Goal: Task Accomplishment & Management: Manage account settings

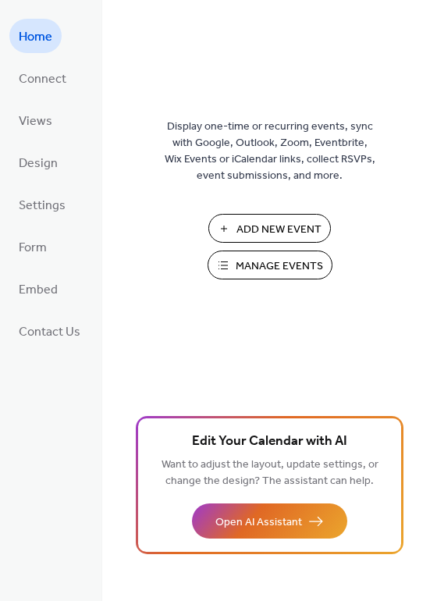
click at [290, 263] on span "Manage Events" at bounding box center [279, 266] width 87 height 16
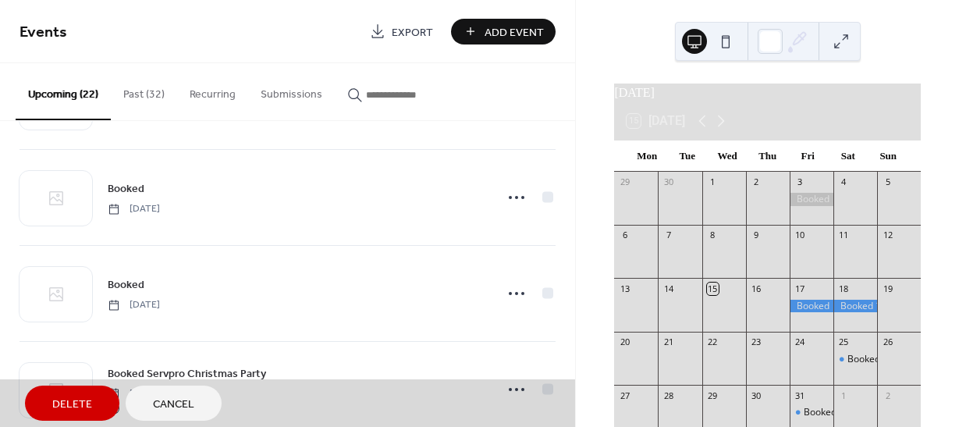
scroll to position [763, 0]
click at [728, 130] on icon at bounding box center [720, 121] width 19 height 19
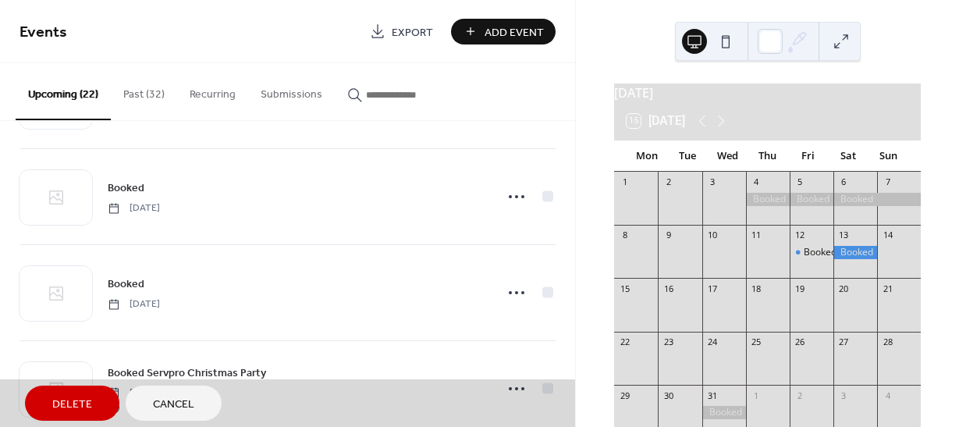
click at [853, 206] on div at bounding box center [876, 199] width 87 height 13
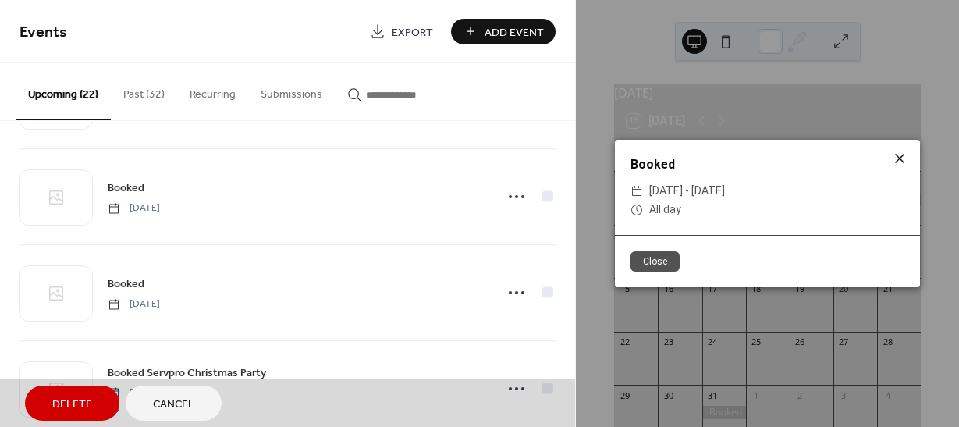
click at [899, 154] on icon at bounding box center [899, 158] width 19 height 19
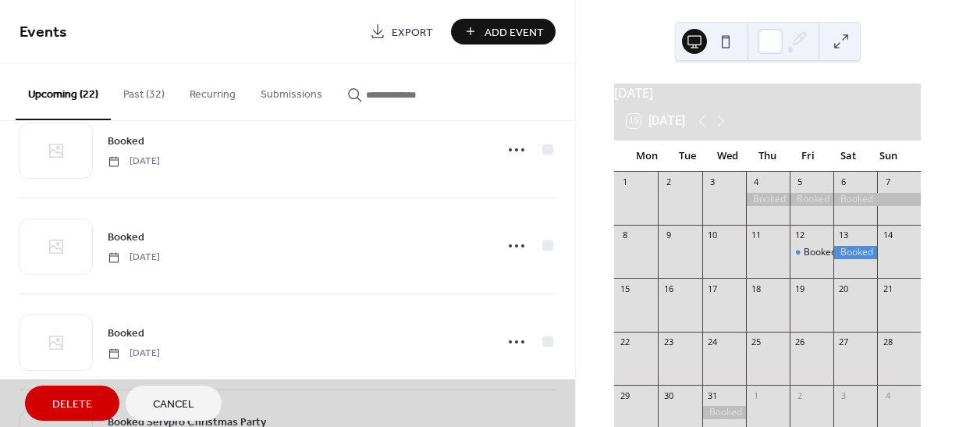
scroll to position [707, 0]
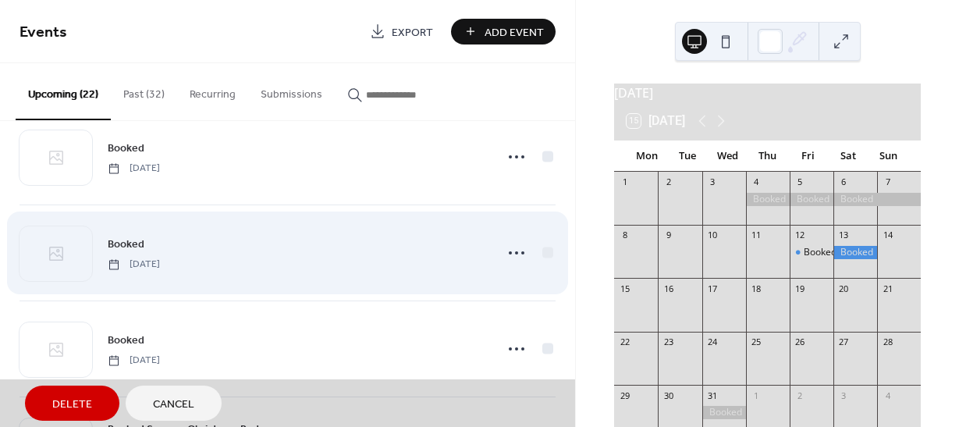
click at [184, 260] on div "Booked Friday, December 5, 2025" at bounding box center [288, 252] width 536 height 96
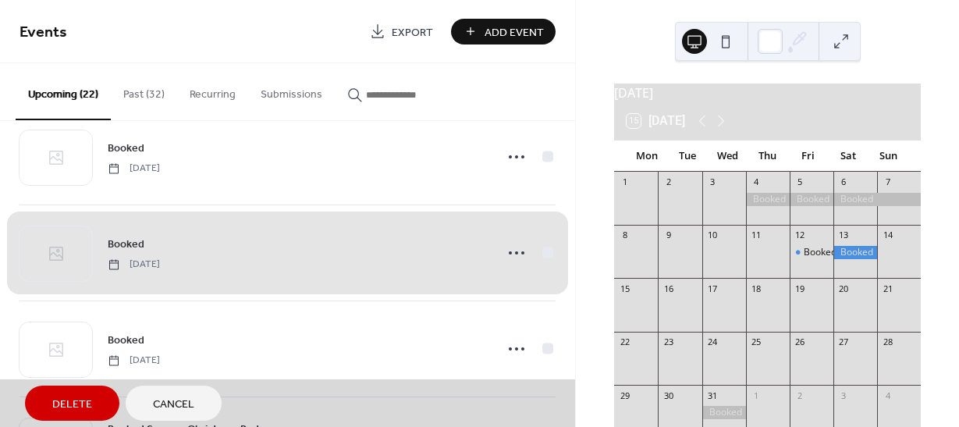
click at [184, 260] on div "Booked Friday, December 5, 2025" at bounding box center [288, 252] width 536 height 96
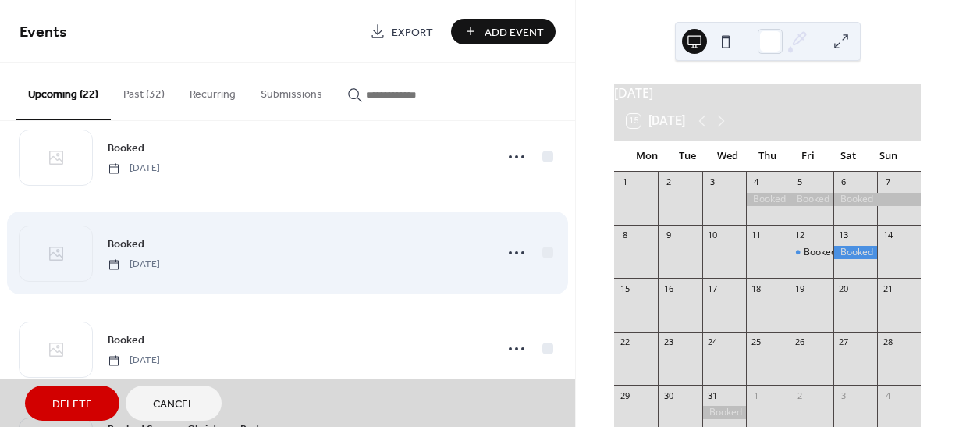
click at [184, 260] on div "Booked Friday, December 5, 2025" at bounding box center [288, 252] width 536 height 96
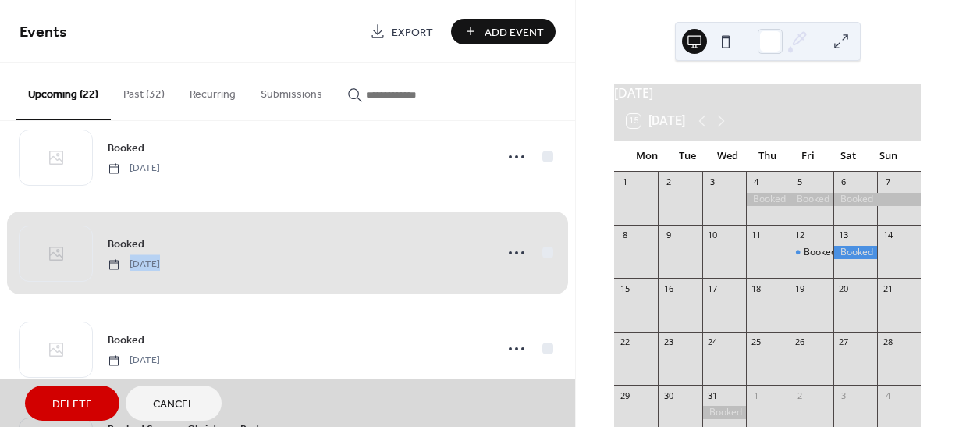
click at [513, 250] on div "Booked Friday, December 5, 2025" at bounding box center [288, 252] width 536 height 96
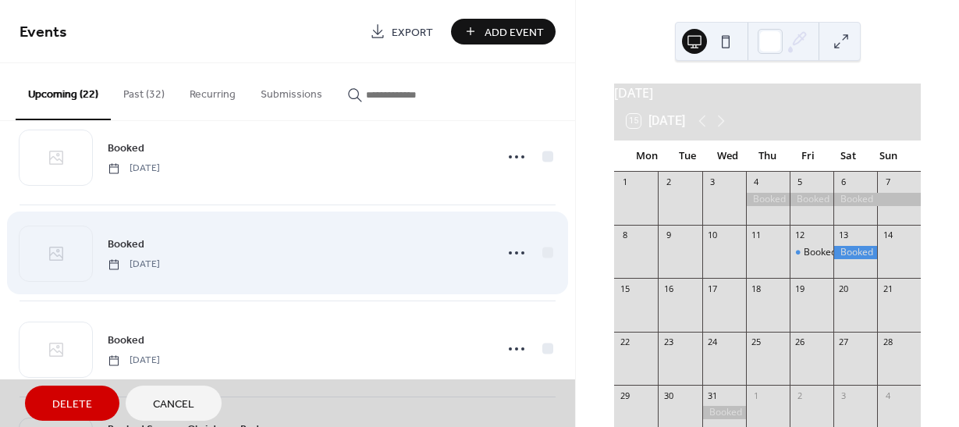
click at [513, 250] on div "Booked Friday, December 5, 2025" at bounding box center [288, 252] width 536 height 96
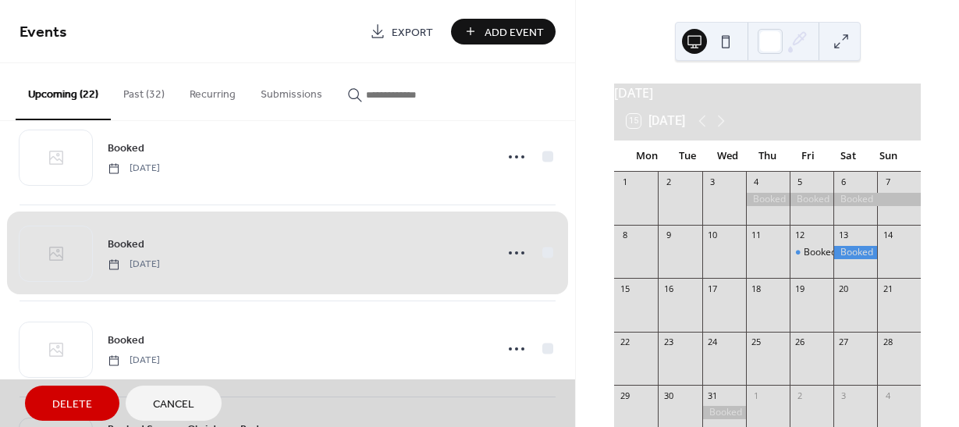
click at [513, 250] on div "Booked Friday, December 5, 2025" at bounding box center [288, 252] width 536 height 96
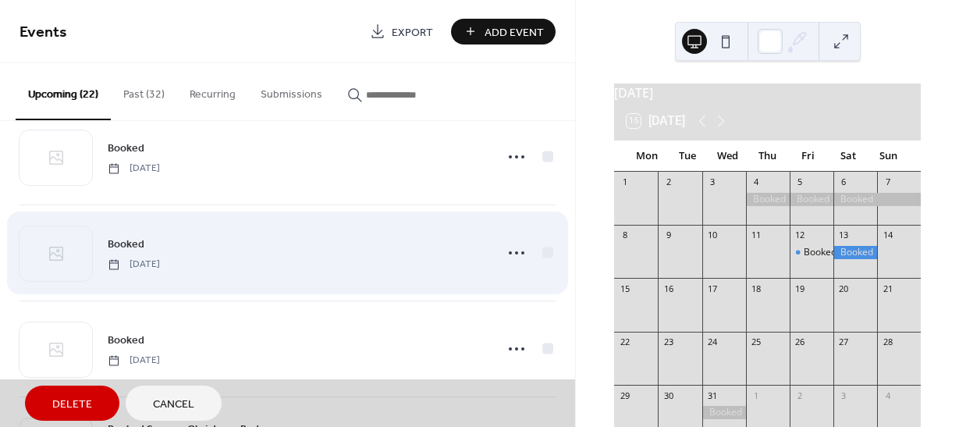
click at [79, 250] on div "Booked Friday, December 5, 2025" at bounding box center [288, 252] width 536 height 96
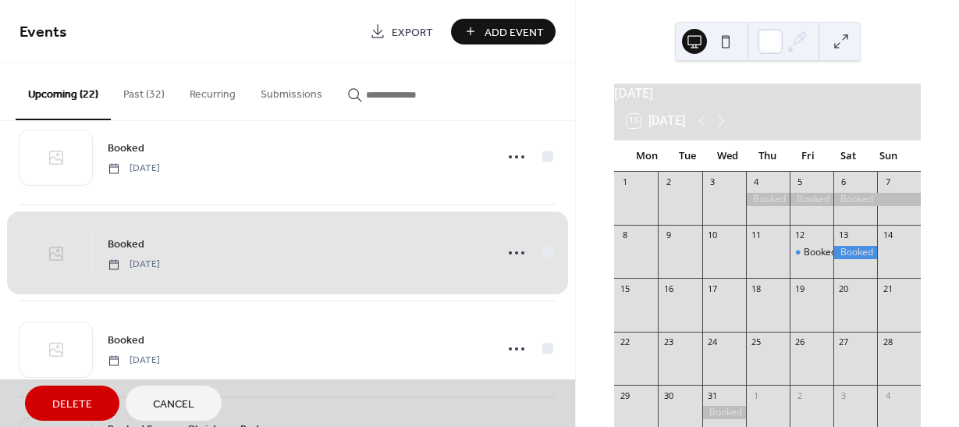
click at [79, 250] on div "Booked Friday, December 5, 2025" at bounding box center [288, 252] width 536 height 96
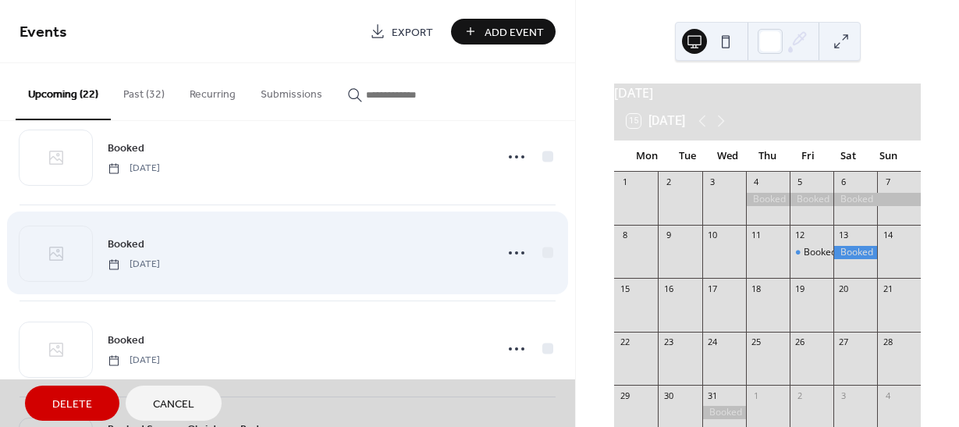
click at [79, 250] on div "Booked Friday, December 5, 2025" at bounding box center [288, 252] width 536 height 96
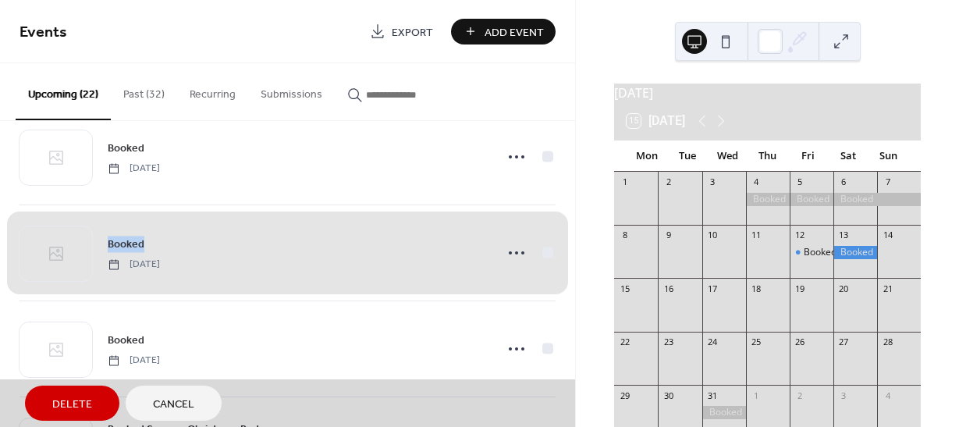
click at [79, 250] on div "Booked Friday, December 5, 2025" at bounding box center [288, 252] width 536 height 96
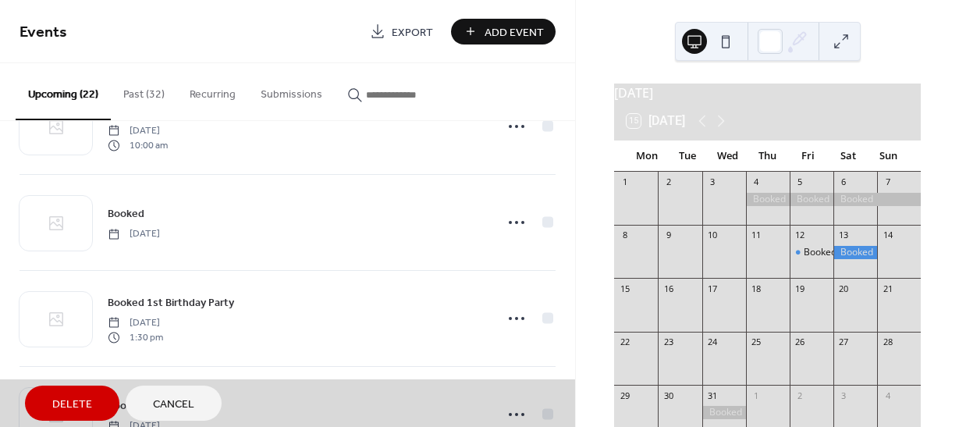
scroll to position [452, 0]
click at [484, 33] on button "Add Event" at bounding box center [503, 32] width 105 height 26
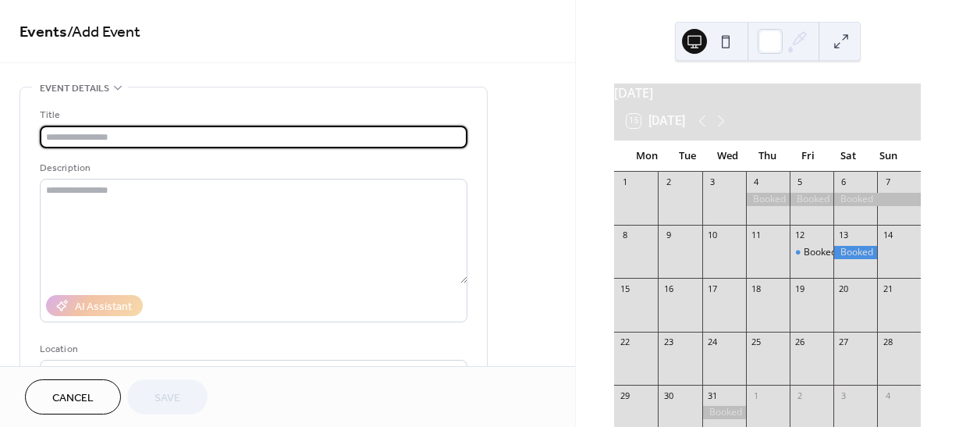
click at [65, 396] on span "Cancel" at bounding box center [72, 398] width 41 height 16
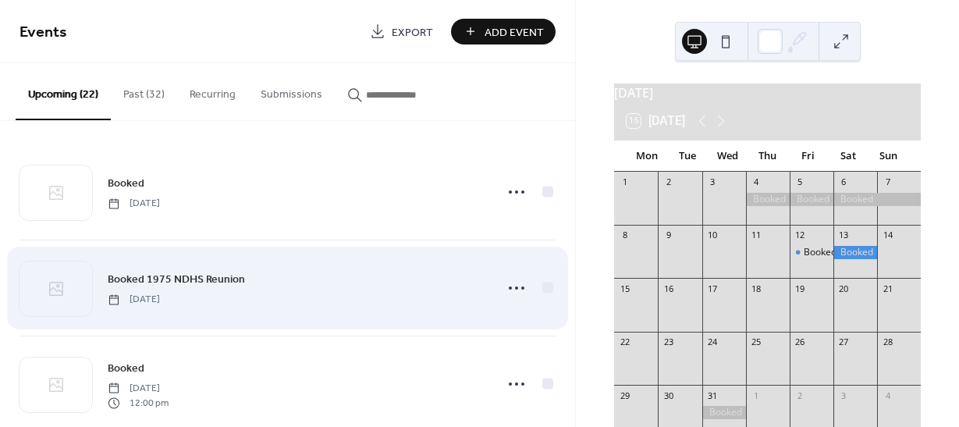
click at [210, 311] on div "Booked 1975 NDHS Reunion Saturday, October 18, 2025" at bounding box center [288, 287] width 536 height 95
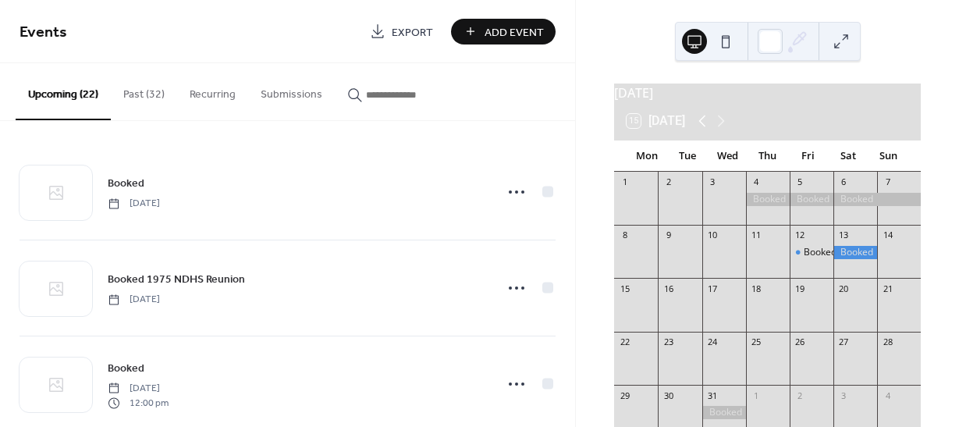
click at [702, 126] on icon at bounding box center [702, 121] width 19 height 19
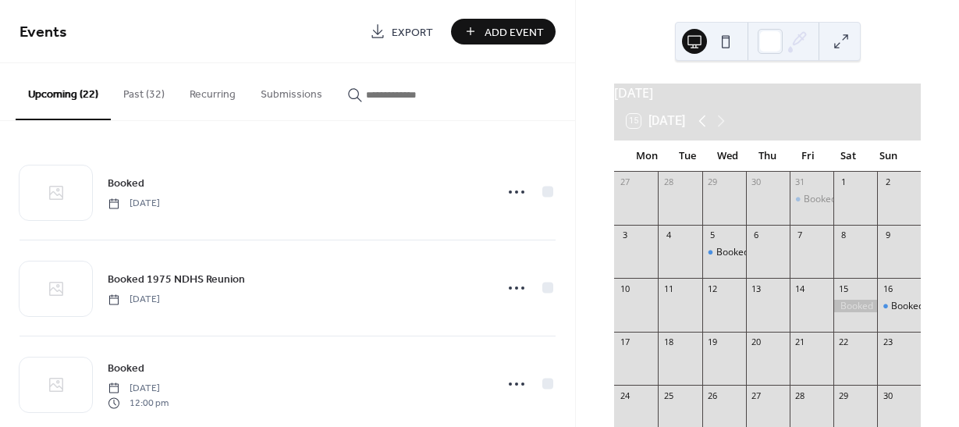
click at [702, 126] on icon at bounding box center [702, 121] width 19 height 19
click at [813, 313] on div at bounding box center [811, 306] width 44 height 13
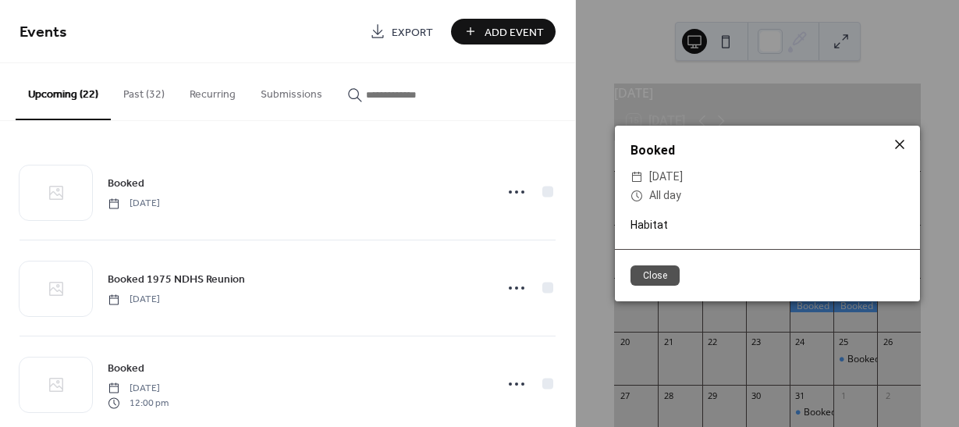
click at [902, 144] on icon at bounding box center [899, 144] width 19 height 19
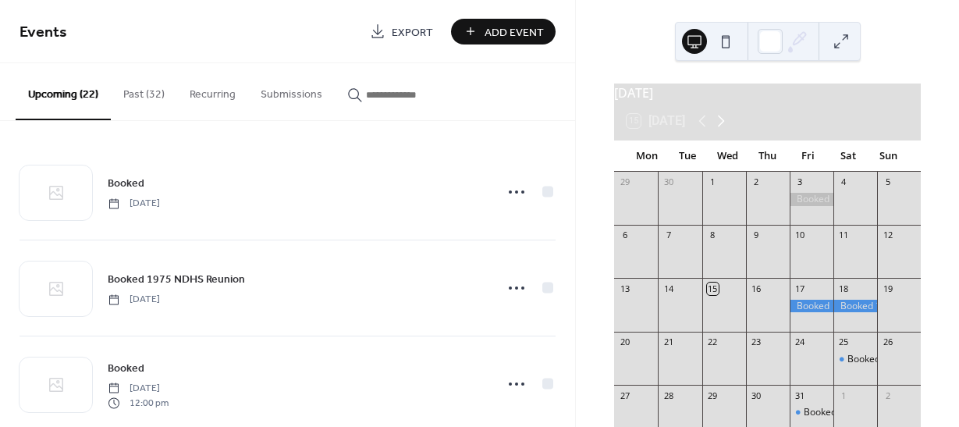
click at [725, 127] on icon at bounding box center [721, 121] width 7 height 12
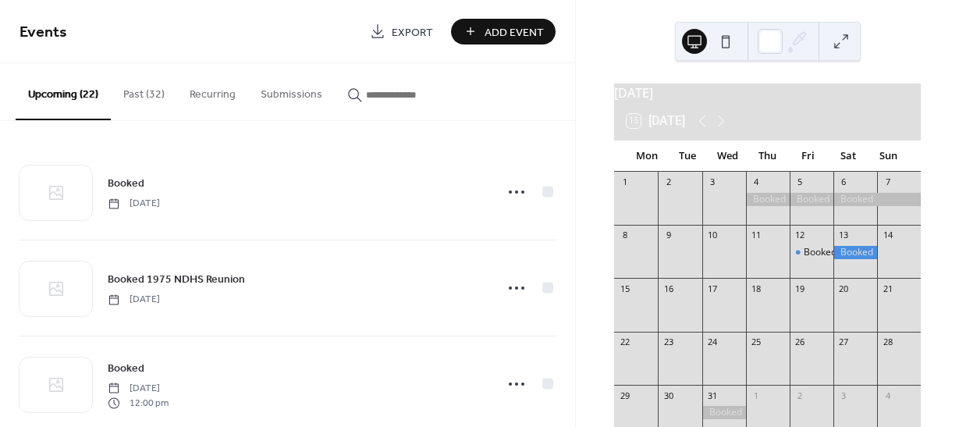
click at [839, 206] on div at bounding box center [876, 199] width 87 height 13
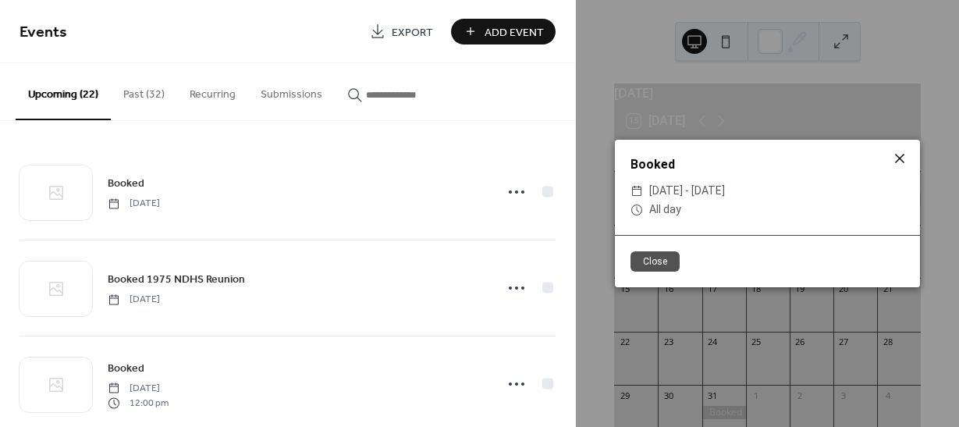
click at [902, 154] on icon at bounding box center [899, 158] width 19 height 19
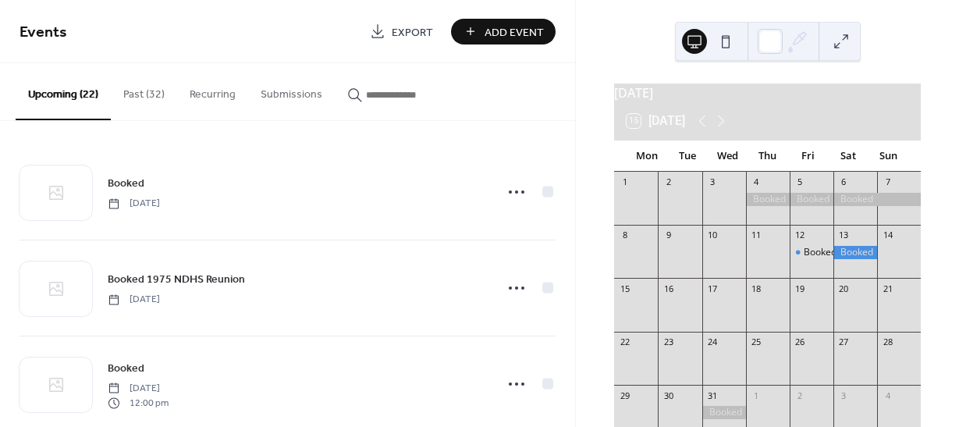
click at [885, 206] on div at bounding box center [876, 199] width 87 height 13
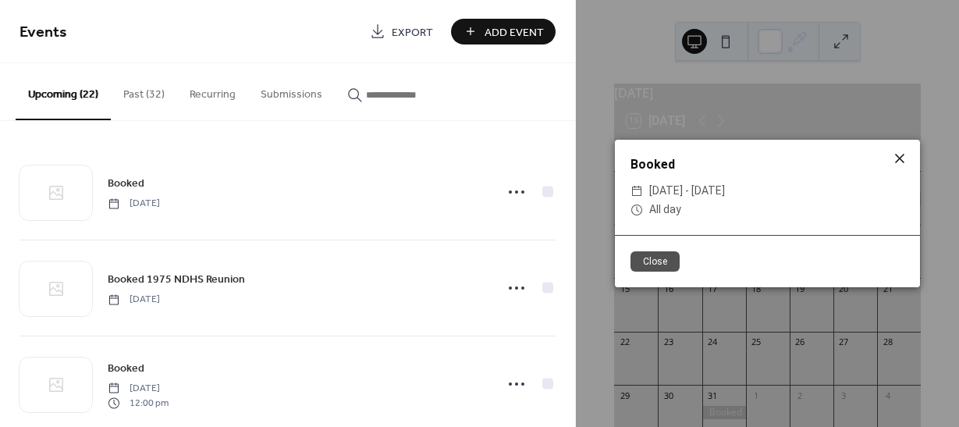
click at [899, 161] on icon at bounding box center [899, 158] width 19 height 19
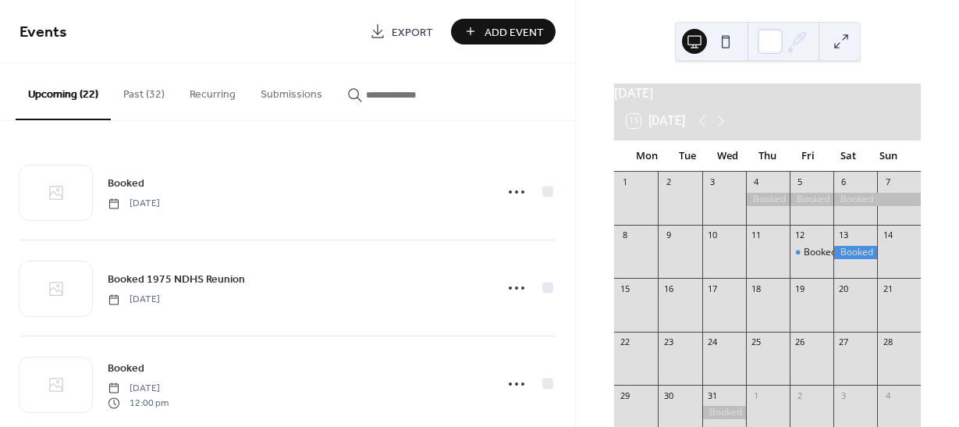
click at [807, 206] on div at bounding box center [811, 199] width 44 height 13
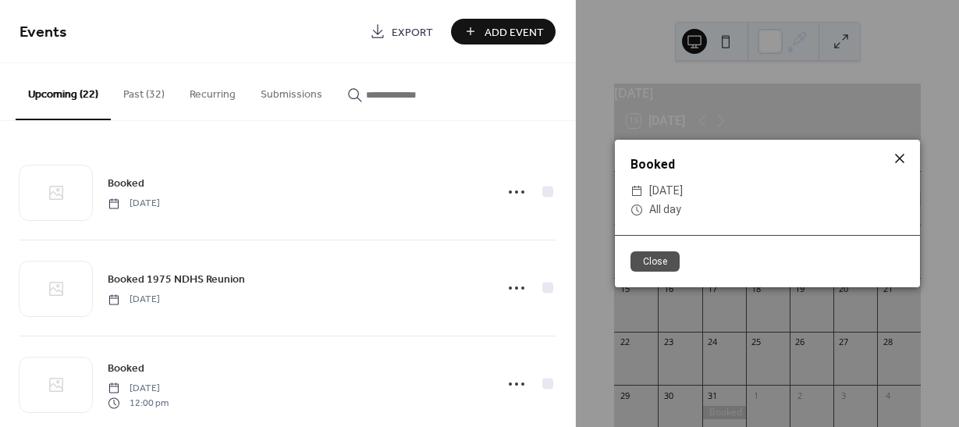
click at [900, 161] on icon at bounding box center [899, 158] width 19 height 19
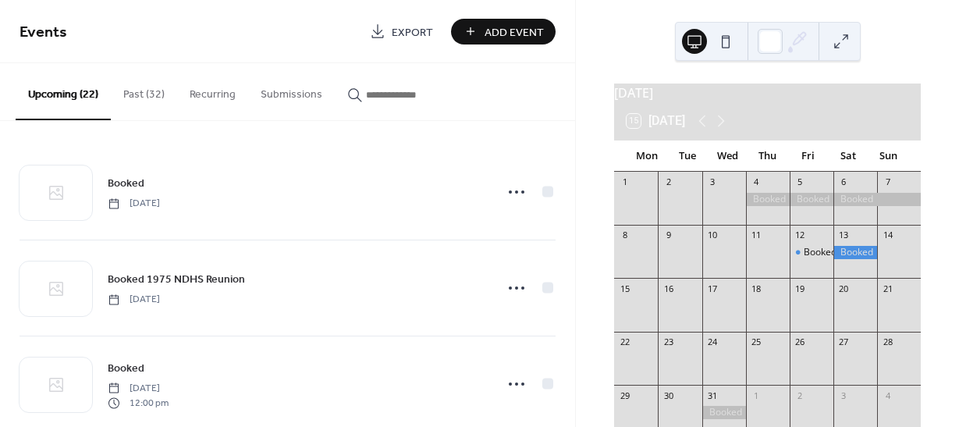
click at [762, 205] on div at bounding box center [768, 199] width 44 height 13
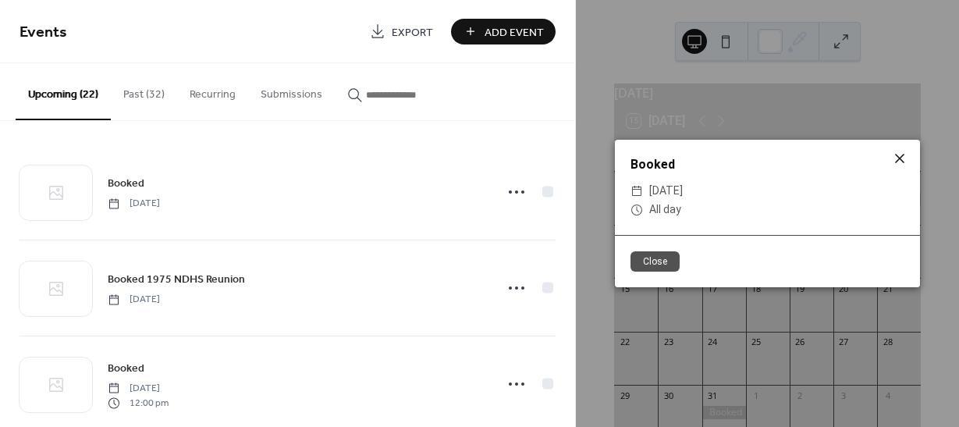
click at [902, 161] on icon at bounding box center [899, 158] width 19 height 19
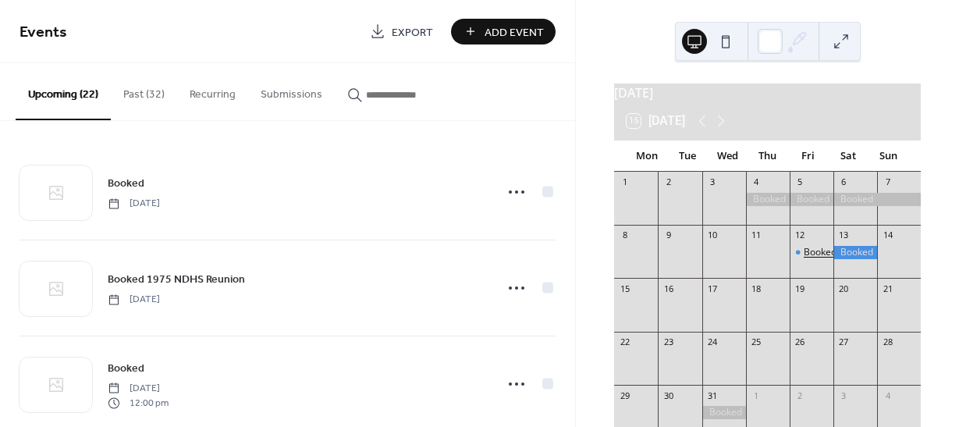
click at [810, 259] on div "Booked Servpro Christmas Party" at bounding box center [873, 252] width 141 height 13
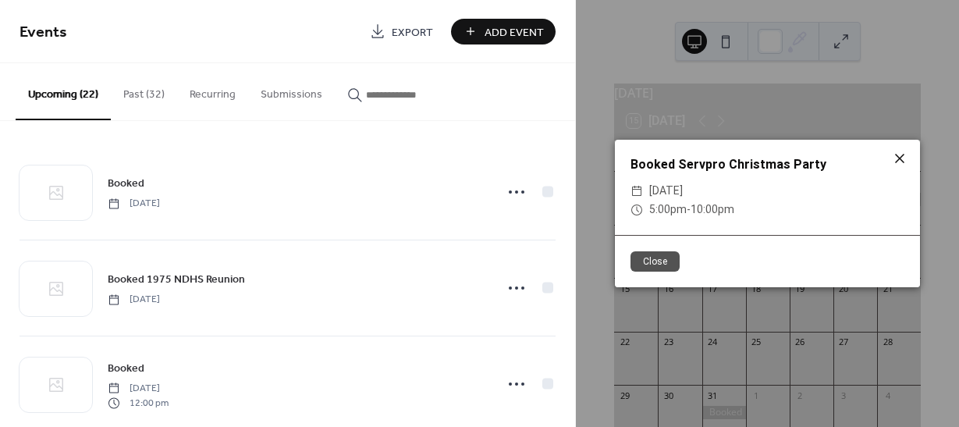
click at [899, 155] on icon at bounding box center [899, 158] width 19 height 19
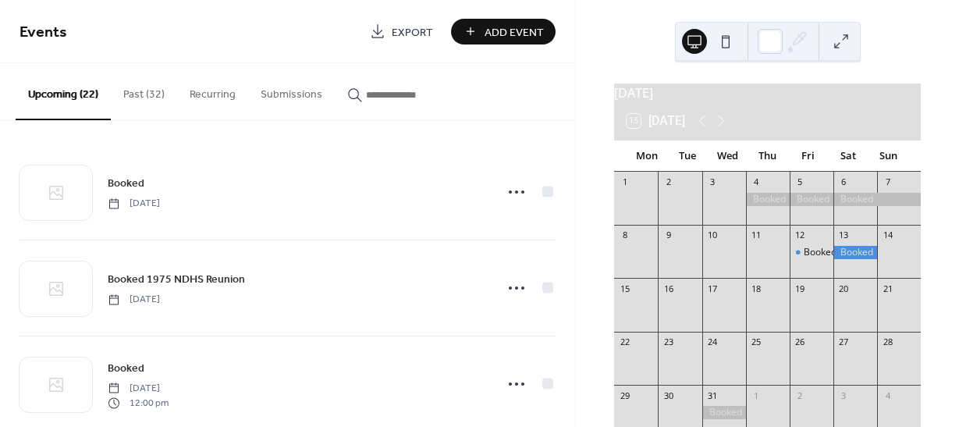
click at [843, 259] on div at bounding box center [855, 252] width 44 height 13
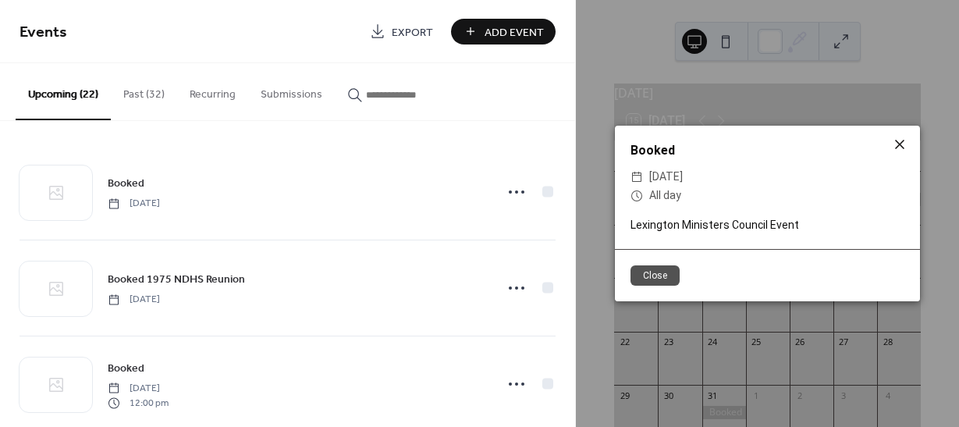
click at [899, 141] on icon at bounding box center [899, 144] width 19 height 19
